Goal: Check status: Check status

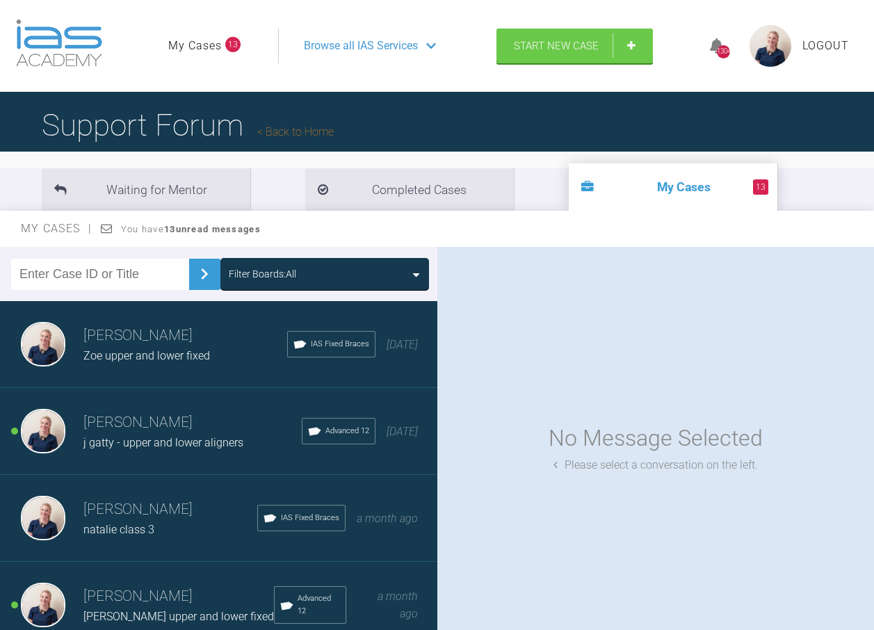
click at [277, 279] on div "Filter Boards: All" at bounding box center [262, 273] width 67 height 15
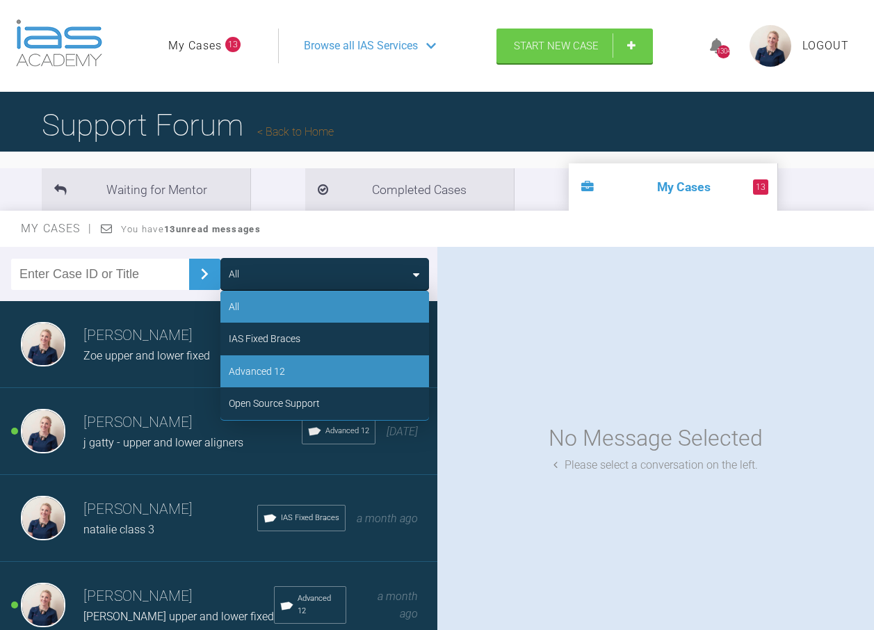
click at [291, 369] on div "Advanced 12" at bounding box center [324, 371] width 209 height 32
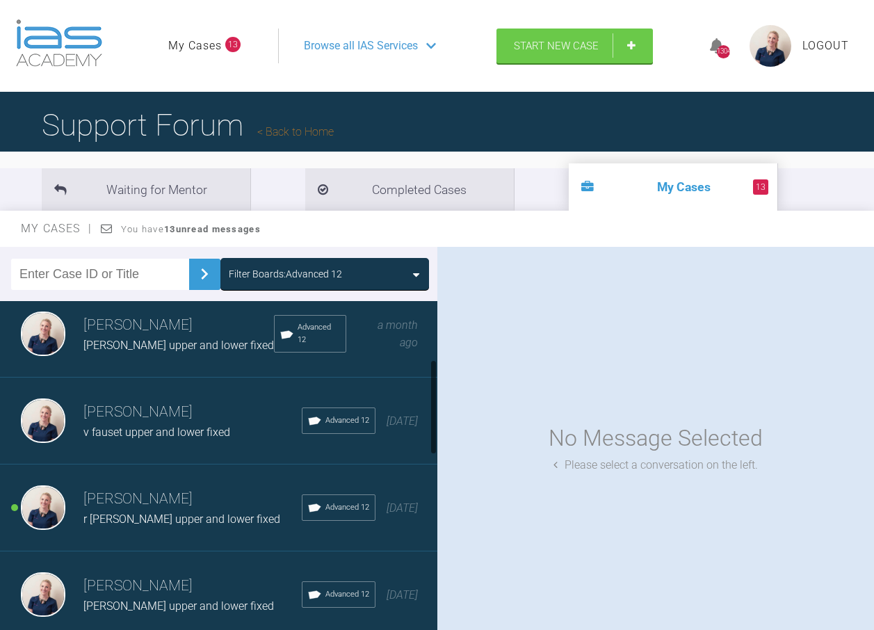
scroll to position [209, 0]
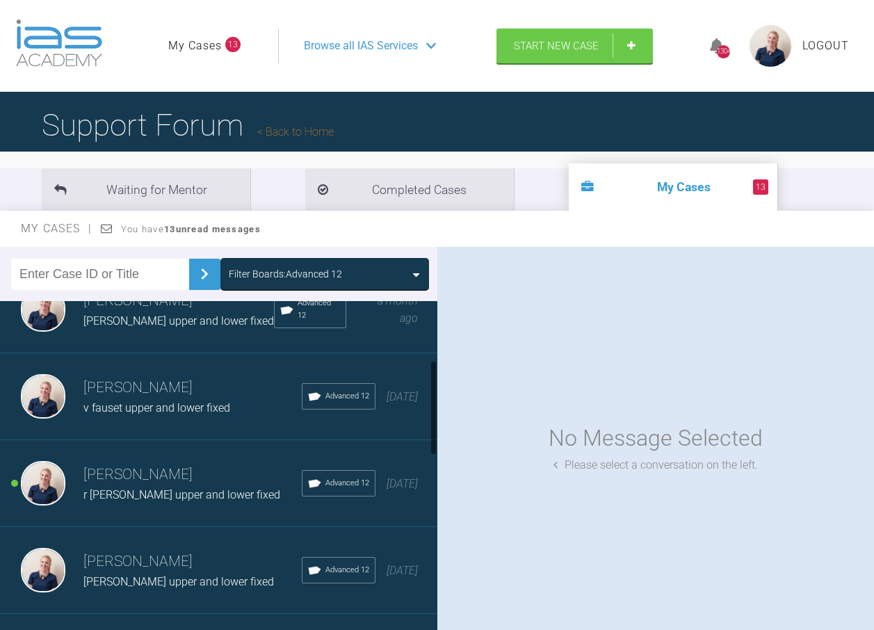
click at [149, 327] on span "Tabitha upper and lower fixed" at bounding box center [178, 320] width 191 height 13
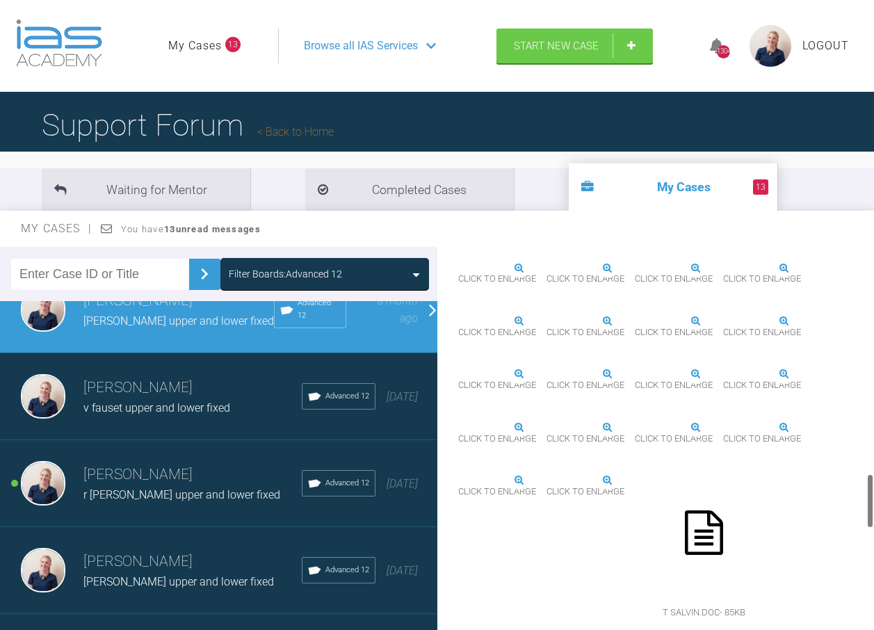
scroll to position [1600, 0]
click at [723, 321] on img at bounding box center [723, 321] width 0 height 0
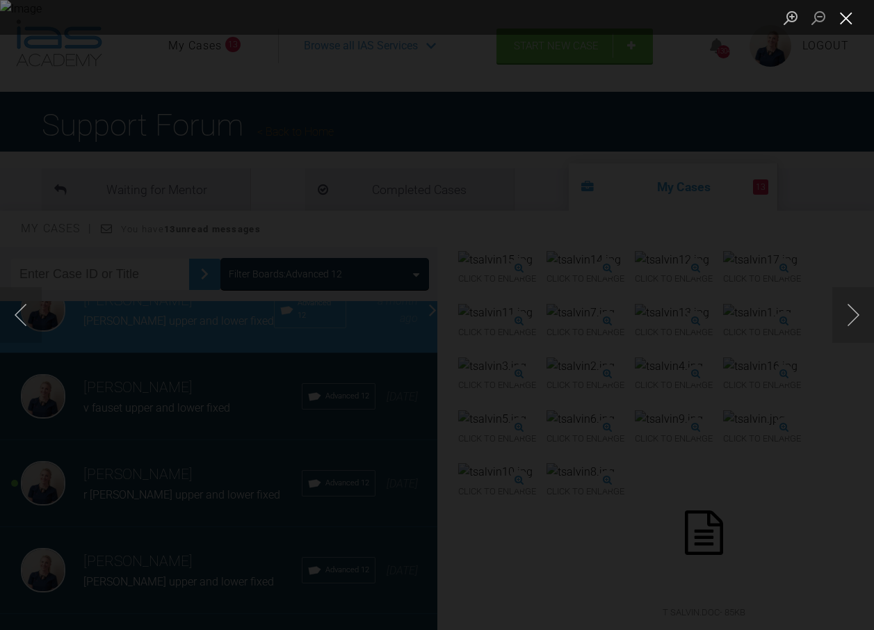
click at [846, 20] on button "Close lightbox" at bounding box center [847, 18] width 28 height 24
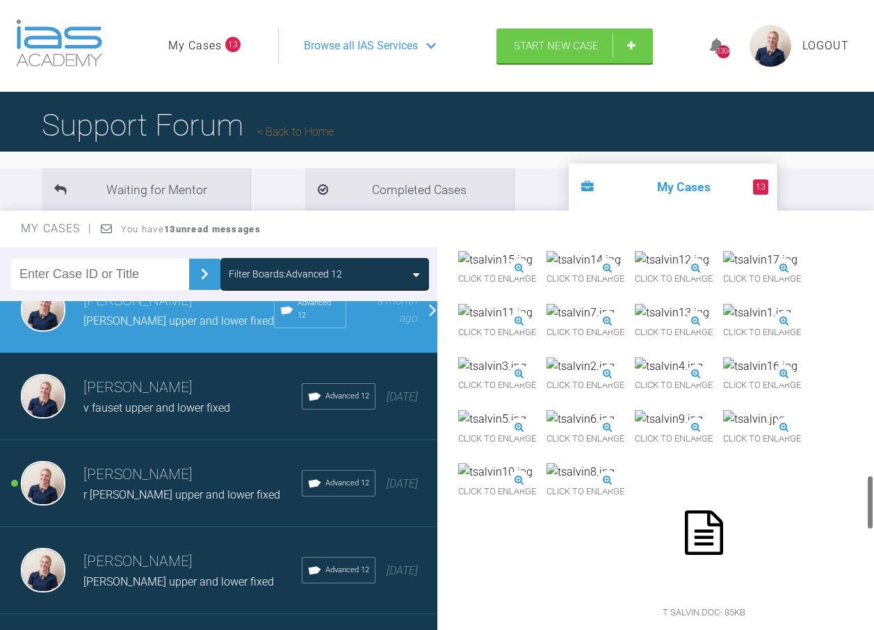
scroll to position [2017, 0]
click at [723, 428] on img at bounding box center [754, 419] width 62 height 18
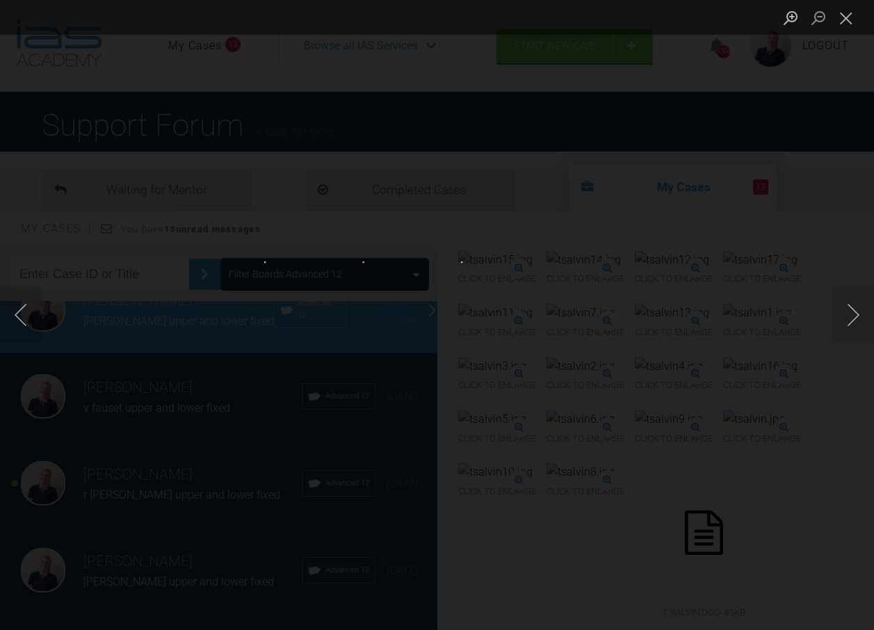
click at [451, 324] on img "Lightbox" at bounding box center [436, 315] width 149 height 107
click at [854, 20] on button "Close lightbox" at bounding box center [847, 18] width 28 height 24
